Goal: Transaction & Acquisition: Subscribe to service/newsletter

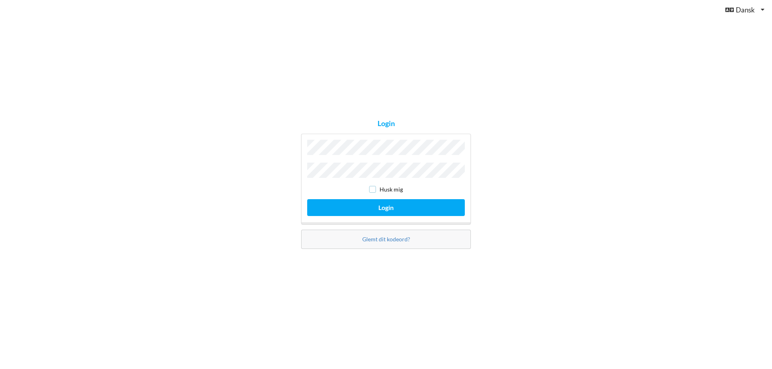
click at [371, 188] on input "checkbox" at bounding box center [372, 189] width 7 height 7
checkbox input "true"
click at [387, 204] on button "Login" at bounding box center [386, 207] width 158 height 16
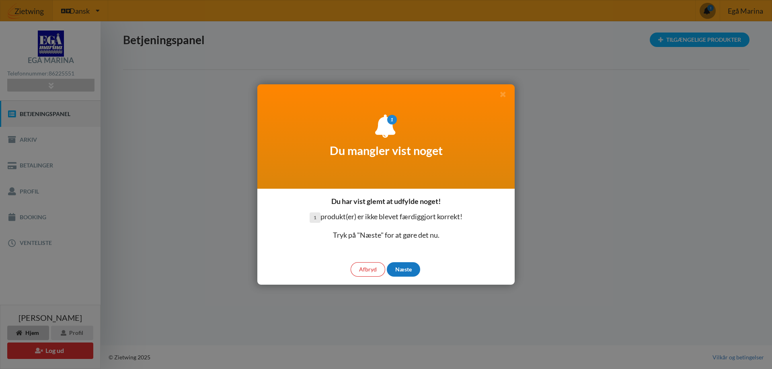
click at [405, 269] on div "Næste" at bounding box center [403, 269] width 33 height 14
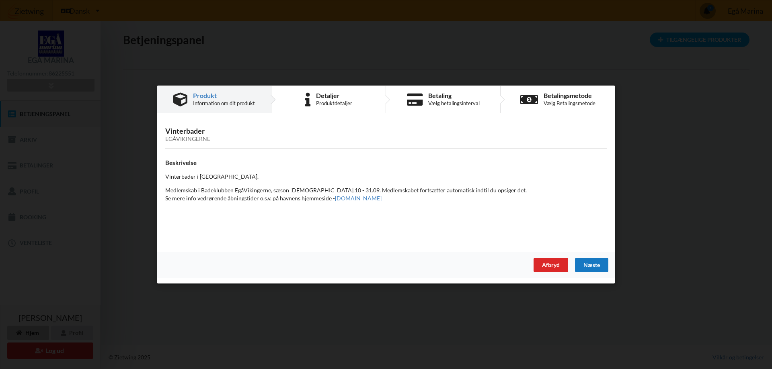
click at [595, 266] on div "Næste" at bounding box center [591, 265] width 33 height 14
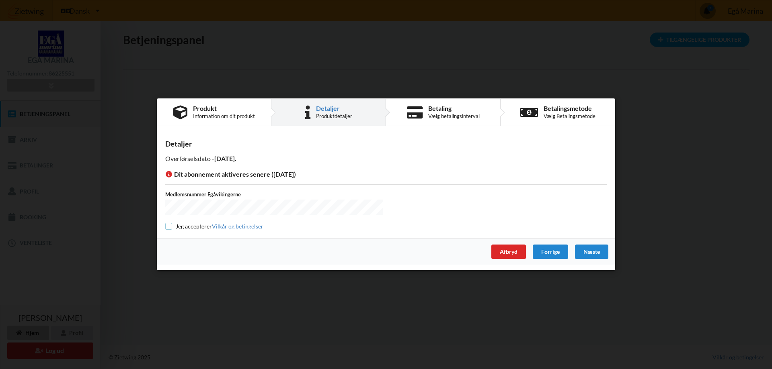
click at [168, 225] on input "checkbox" at bounding box center [168, 226] width 7 height 7
checkbox input "true"
click at [588, 252] on div "Næste" at bounding box center [591, 252] width 33 height 14
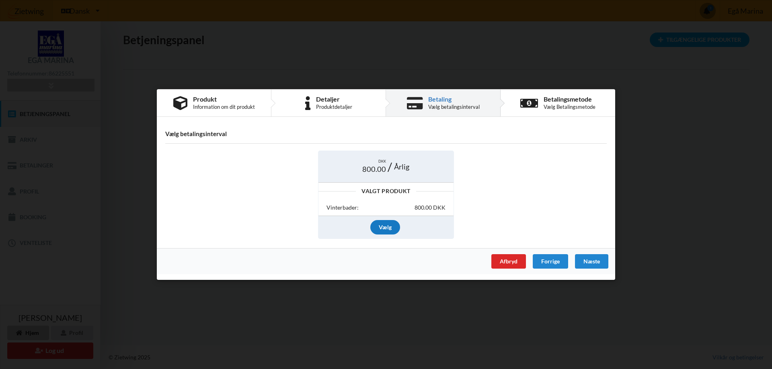
click at [384, 225] on div "Vælg" at bounding box center [385, 227] width 30 height 14
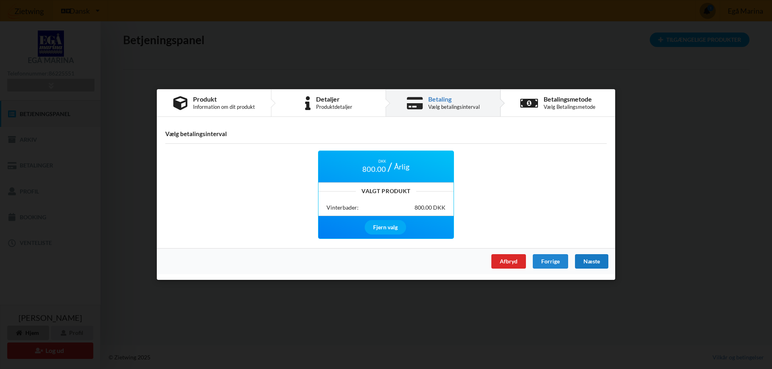
click at [591, 259] on div "Næste" at bounding box center [591, 261] width 33 height 14
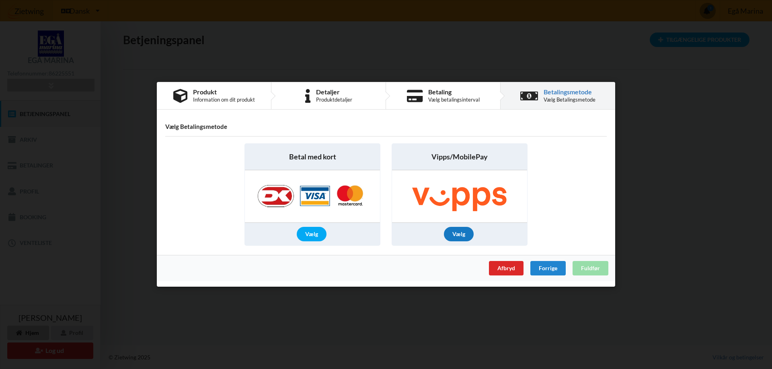
click at [458, 236] on div "Vælg" at bounding box center [459, 234] width 30 height 14
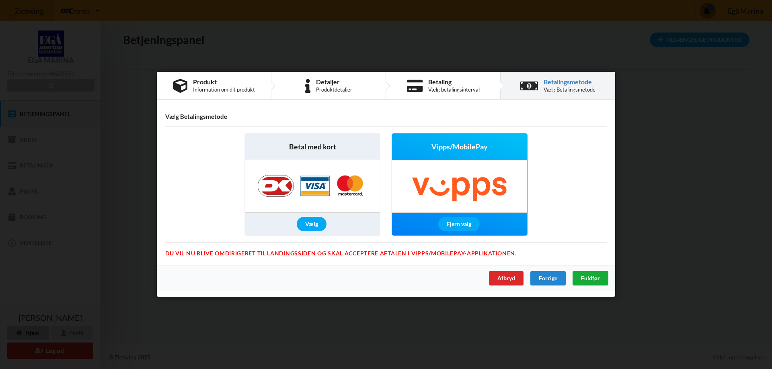
click at [589, 278] on span "Fuldfør" at bounding box center [590, 278] width 19 height 7
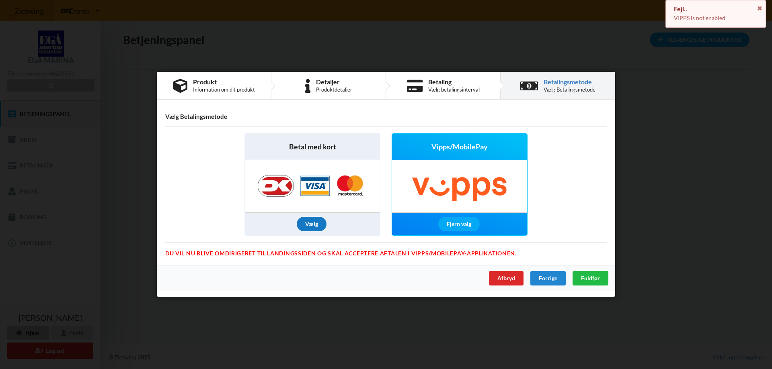
click at [309, 223] on div "Vælg" at bounding box center [312, 224] width 30 height 14
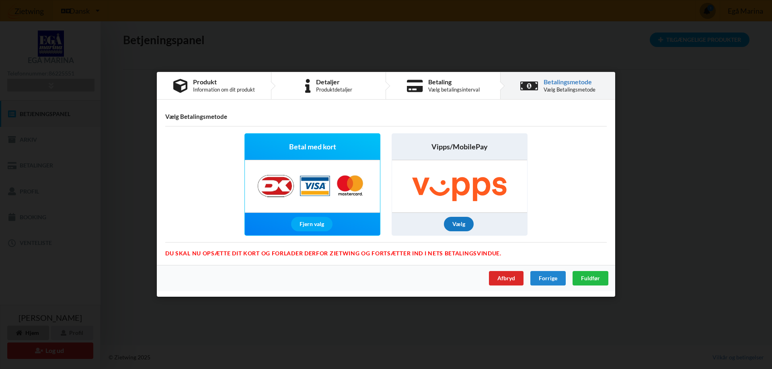
click at [460, 221] on div "Vælg" at bounding box center [459, 224] width 30 height 14
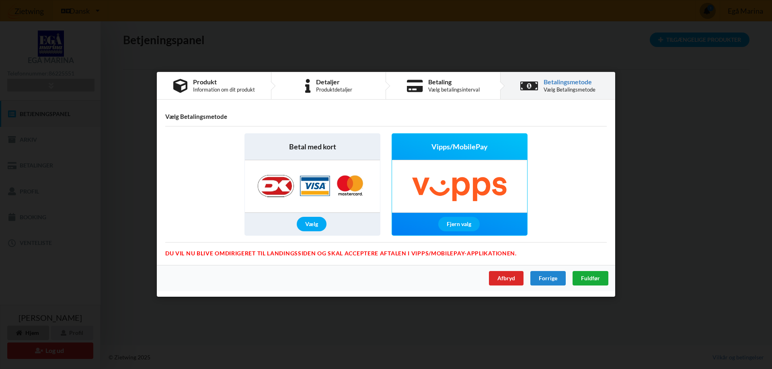
click at [583, 276] on span "Fuldfør" at bounding box center [590, 278] width 19 height 7
click at [315, 224] on div "Vælg" at bounding box center [312, 224] width 30 height 14
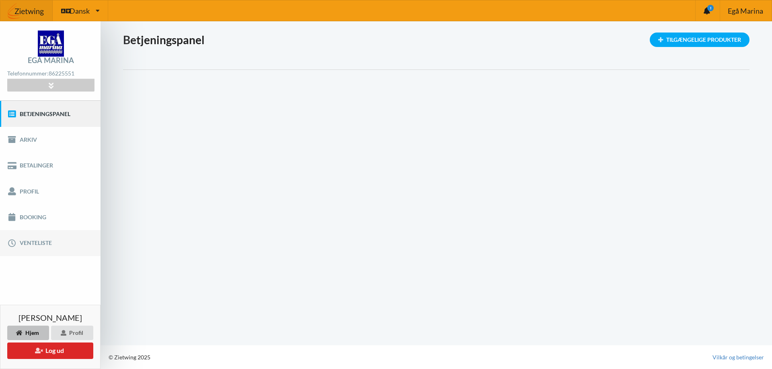
click at [35, 241] on link "Venteliste" at bounding box center [50, 243] width 100 height 26
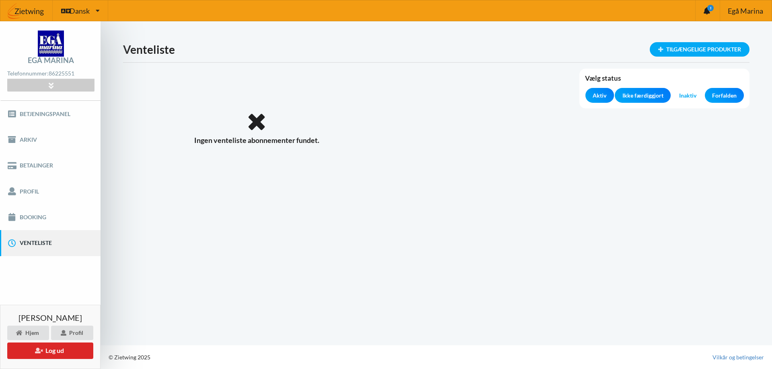
click at [597, 93] on span "Aktiv" at bounding box center [599, 96] width 14 height 8
click at [601, 97] on span "Aktiv" at bounding box center [599, 96] width 14 height 8
click at [27, 188] on link "Profil" at bounding box center [50, 191] width 100 height 26
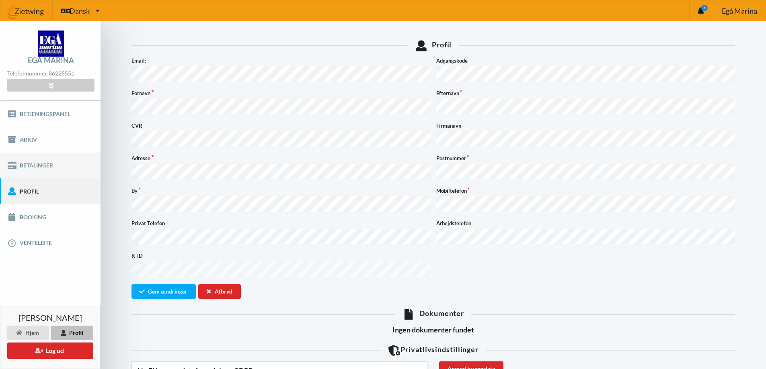
click at [29, 164] on link "Betalinger" at bounding box center [50, 166] width 100 height 26
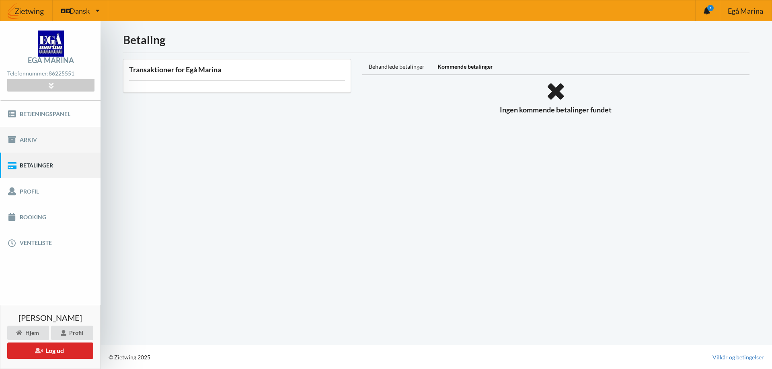
click at [12, 145] on link "Arkiv" at bounding box center [50, 140] width 100 height 26
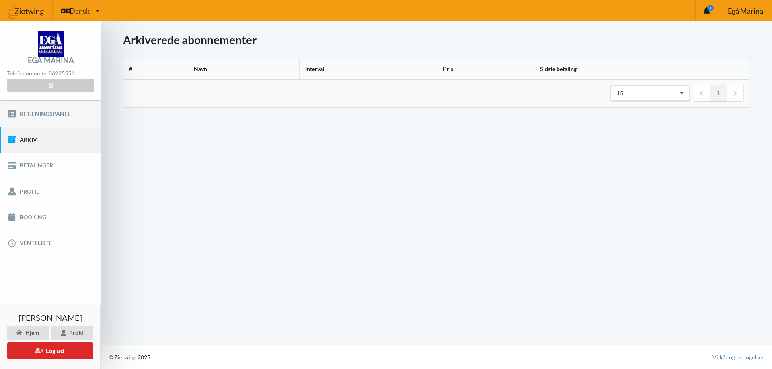
click at [44, 115] on link "Betjeningspanel" at bounding box center [50, 114] width 100 height 26
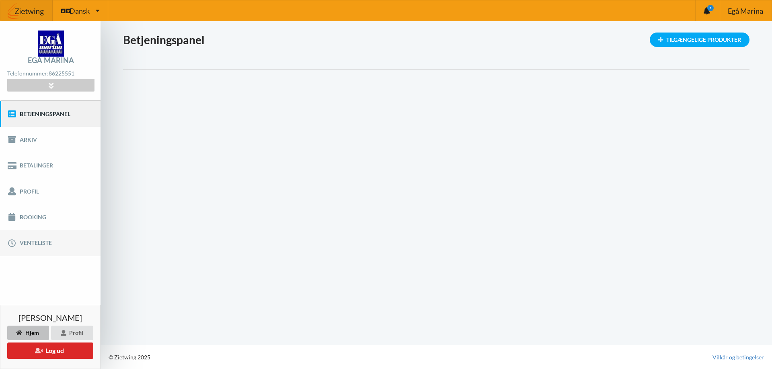
click at [28, 242] on link "Venteliste" at bounding box center [50, 243] width 100 height 26
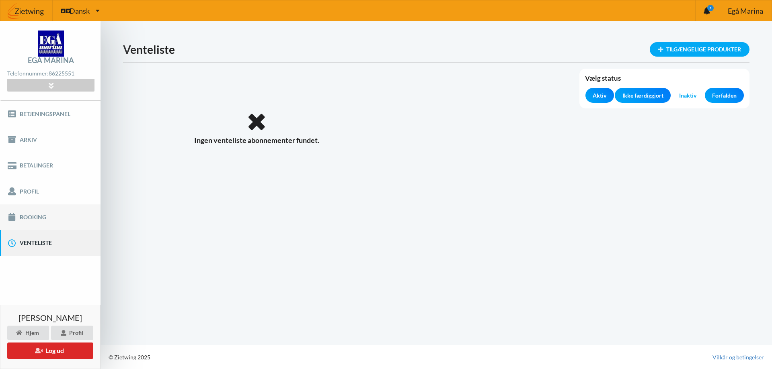
click at [31, 214] on link "Booking" at bounding box center [50, 218] width 100 height 26
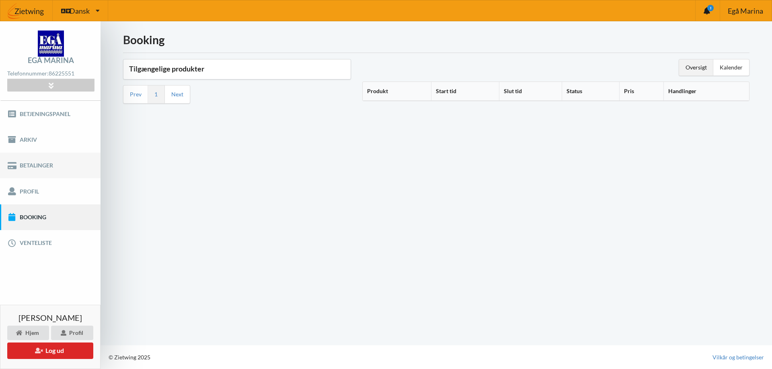
click at [26, 164] on link "Betalinger" at bounding box center [50, 166] width 100 height 26
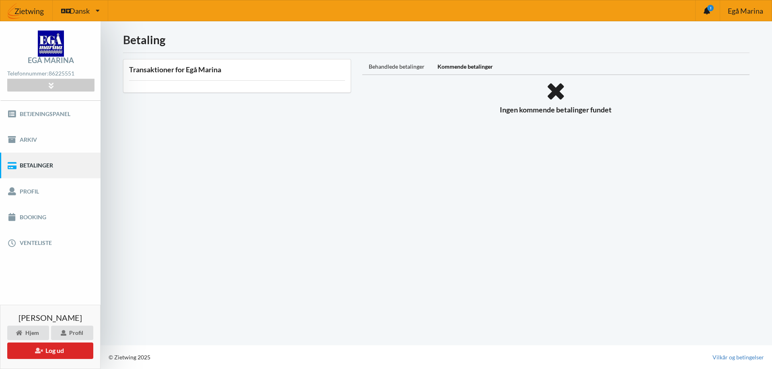
click at [236, 81] on div at bounding box center [237, 80] width 216 height 1
drag, startPoint x: 229, startPoint y: 72, endPoint x: 248, endPoint y: 68, distance: 19.7
click at [237, 70] on h3 "Transaktioner for Egå Marina" at bounding box center [237, 69] width 216 height 9
drag, startPoint x: 370, startPoint y: 53, endPoint x: 391, endPoint y: 53, distance: 20.9
click at [391, 53] on div "Behandlede betalinger Kommende betalinger Ingen kommende betalinger fundet" at bounding box center [555, 89] width 398 height 72
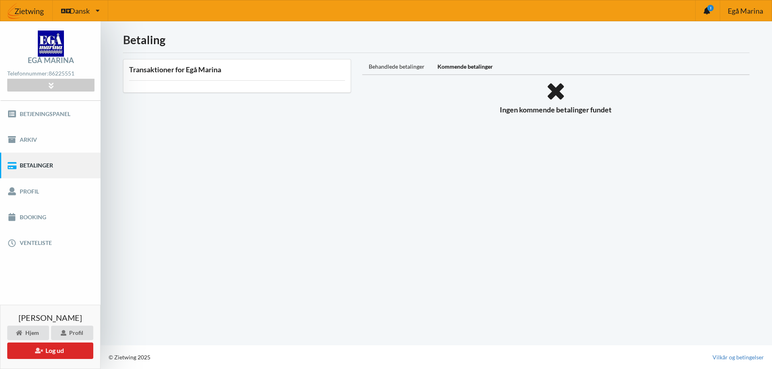
drag, startPoint x: 447, startPoint y: 65, endPoint x: 458, endPoint y: 66, distance: 10.9
click at [458, 66] on div "Kommende betalinger" at bounding box center [465, 67] width 68 height 16
click at [475, 65] on div "Kommende betalinger" at bounding box center [465, 67] width 68 height 16
click at [405, 66] on div "Behandlede betalinger" at bounding box center [396, 67] width 69 height 16
click at [491, 65] on div "Kommende betalinger" at bounding box center [465, 67] width 68 height 16
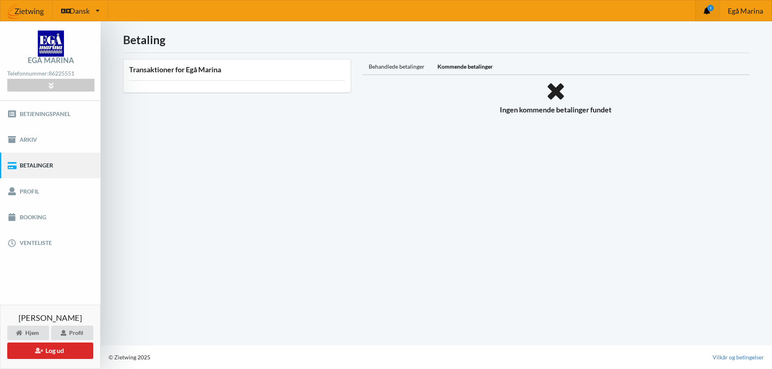
click at [711, 9] on icon "1" at bounding box center [710, 8] width 6 height 6
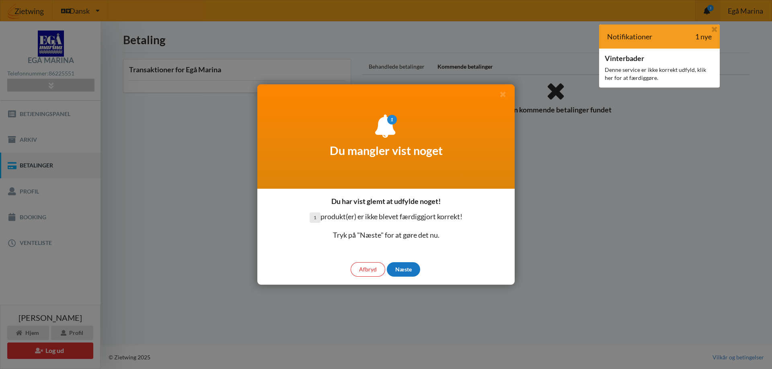
click at [395, 264] on div "Næste" at bounding box center [403, 269] width 33 height 14
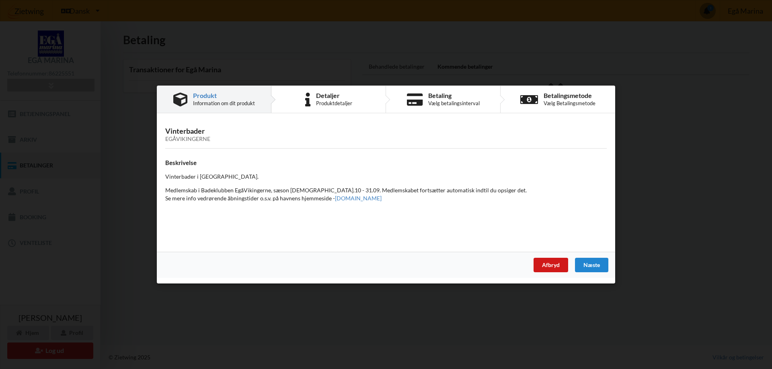
click at [555, 262] on div "Afbryd" at bounding box center [550, 265] width 35 height 14
